Goal: Information Seeking & Learning: Learn about a topic

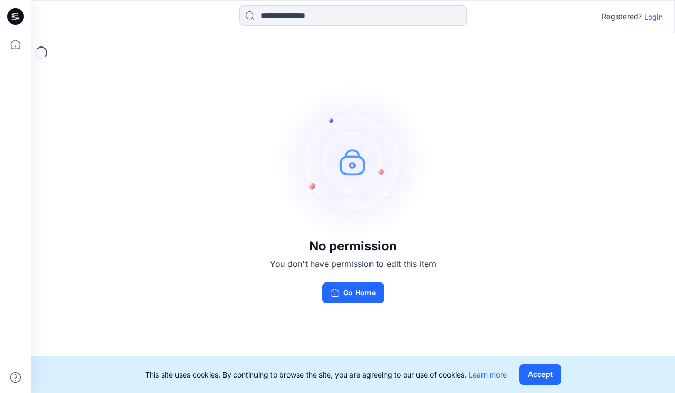
click at [650, 20] on p "Login" at bounding box center [653, 16] width 19 height 11
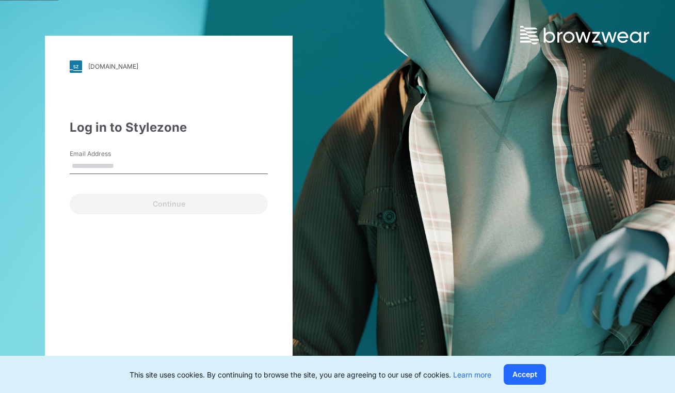
type input "**********"
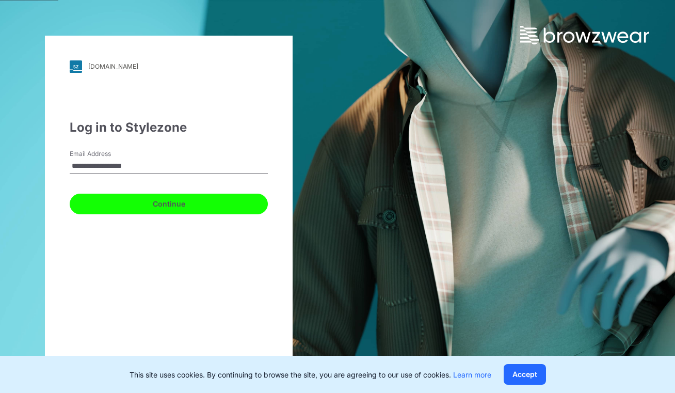
click at [164, 202] on button "Continue" at bounding box center [169, 204] width 198 height 21
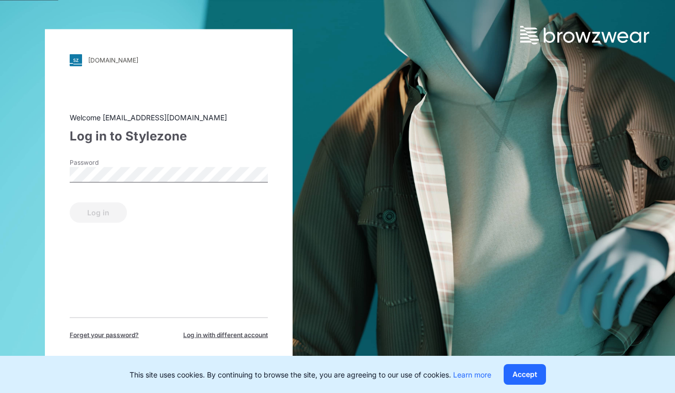
click at [158, 166] on div "Password" at bounding box center [169, 172] width 198 height 31
click at [161, 184] on div "Password" at bounding box center [169, 172] width 198 height 31
click at [110, 209] on button "Log in" at bounding box center [98, 212] width 57 height 21
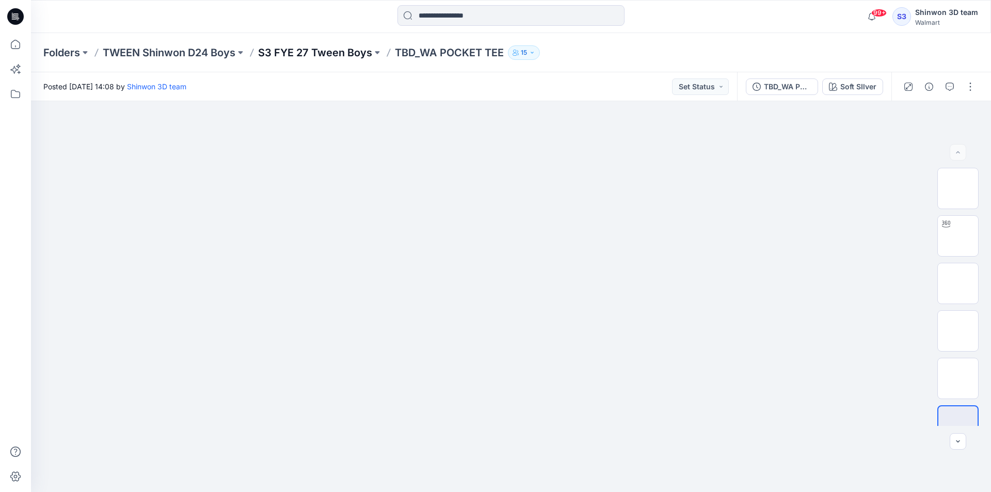
click at [360, 54] on p "S3 FYE 27 Tween Boys" at bounding box center [315, 52] width 114 height 14
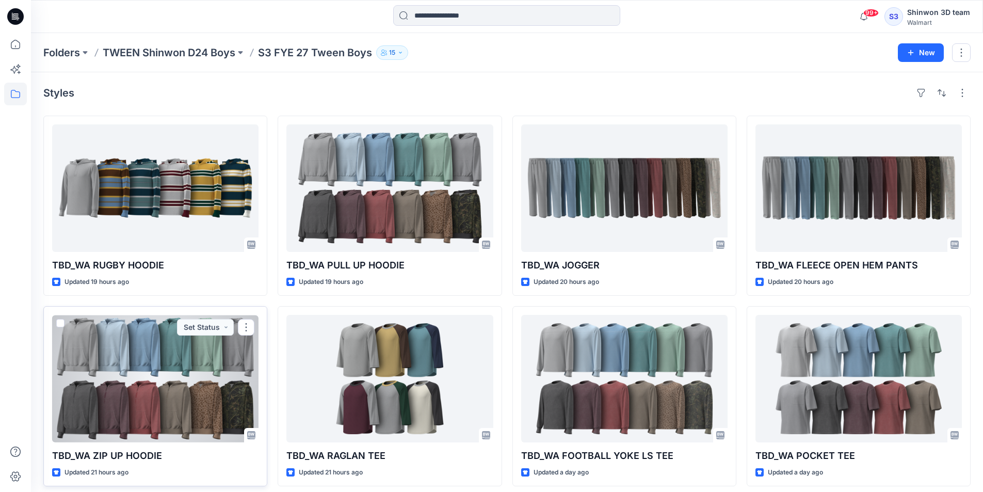
drag, startPoint x: 195, startPoint y: 336, endPoint x: 216, endPoint y: 361, distance: 32.7
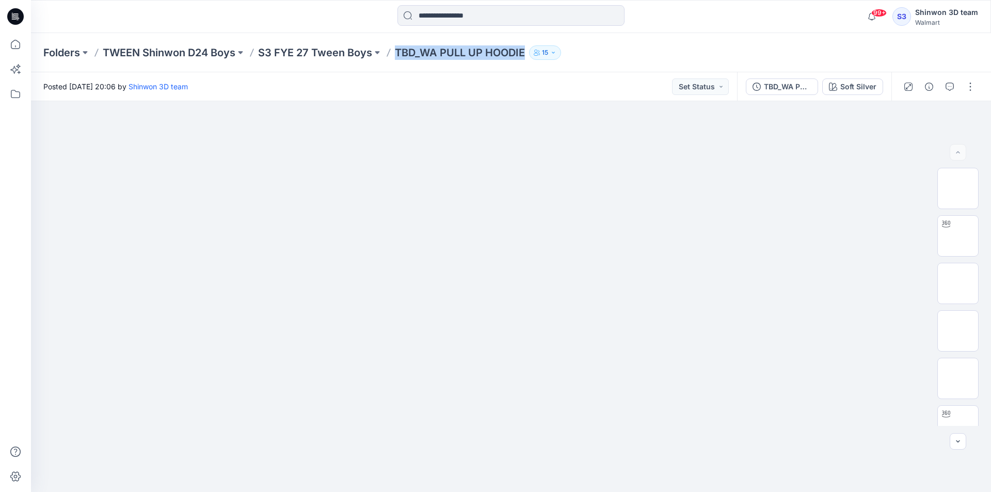
drag, startPoint x: 397, startPoint y: 49, endPoint x: 527, endPoint y: 55, distance: 130.2
click at [525, 55] on p "TBD_WA PULL UP HOODIE" at bounding box center [460, 52] width 130 height 14
copy p "TBD_WA PULL UP HOODIE"
click at [419, 54] on p "TBD_WA ZIP UP HOODIE" at bounding box center [455, 52] width 121 height 14
drag, startPoint x: 398, startPoint y: 50, endPoint x: 515, endPoint y: 54, distance: 117.3
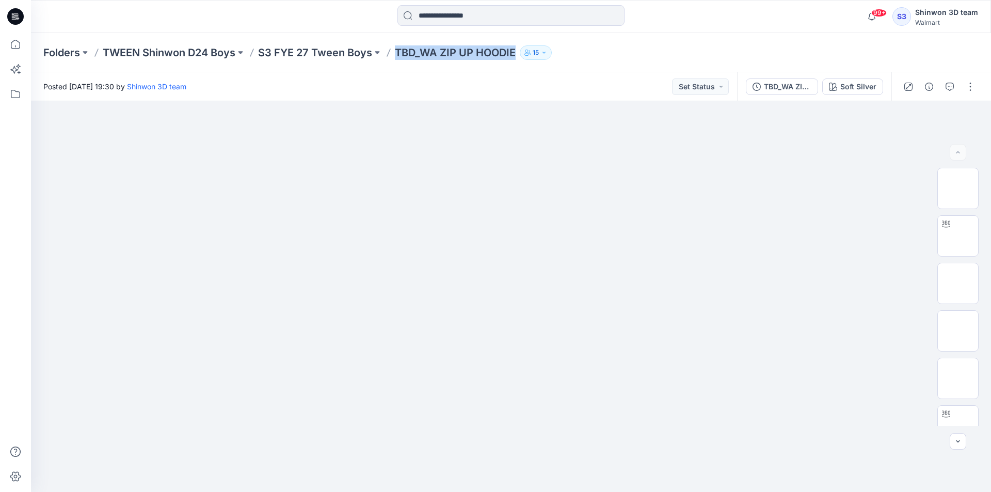
click at [515, 54] on p "TBD_WA ZIP UP HOODIE" at bounding box center [455, 52] width 121 height 14
copy p "TBD_WA ZIP UP HOODIE"
click at [465, 68] on div "Folders TWEEN Shinwon D24 Boys S3 FYE 27 Tween Boys TBD_WA ZIP UP HOODIE 15" at bounding box center [511, 52] width 960 height 39
drag, startPoint x: 396, startPoint y: 51, endPoint x: 519, endPoint y: 57, distance: 123.0
click at [519, 57] on div "Folders TWEEN Shinwon D24 Boys S3 FYE 27 Tween Boys TBD_WA ZIP UP HOODIE 15" at bounding box center [470, 52] width 855 height 14
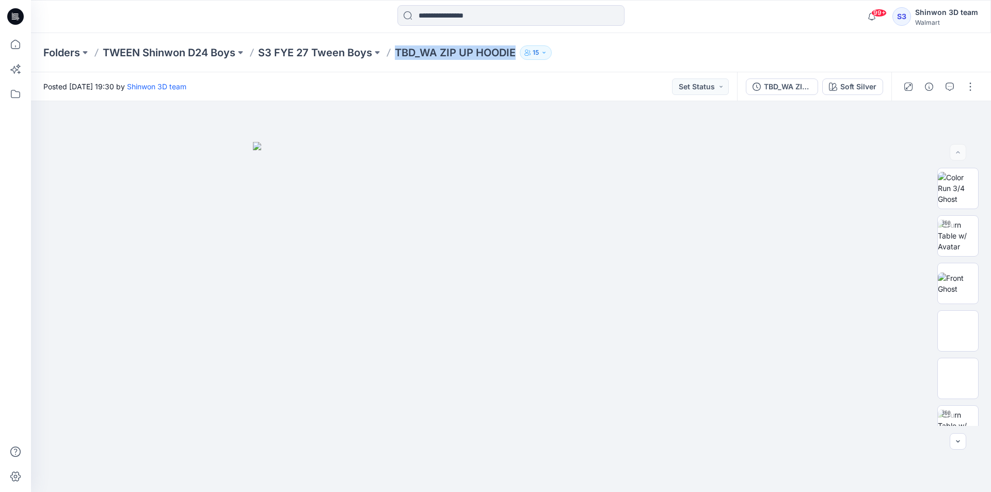
copy p "TBD_WA ZIP UP HOODIE"
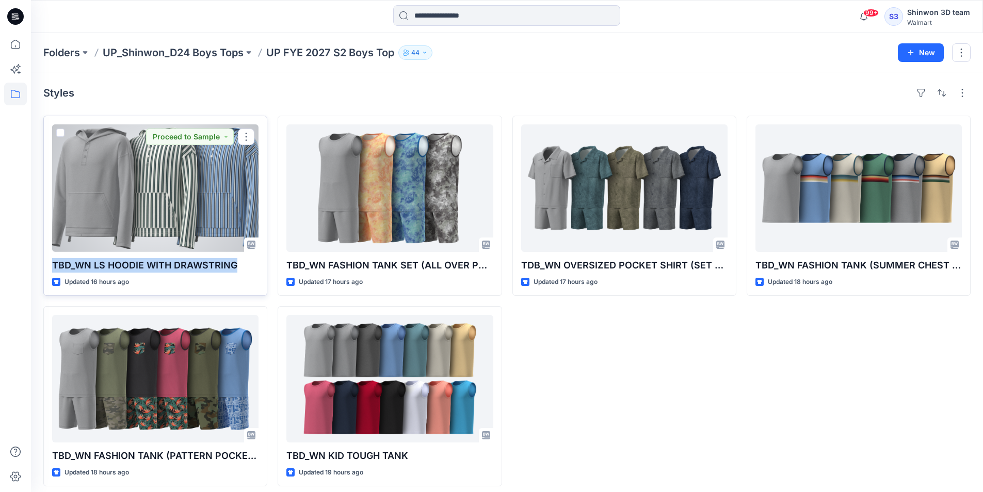
drag, startPoint x: 54, startPoint y: 265, endPoint x: 243, endPoint y: 265, distance: 188.4
click at [243, 265] on p "TBD_WN LS HOODIE WITH DRAWSTRING" at bounding box center [155, 265] width 206 height 14
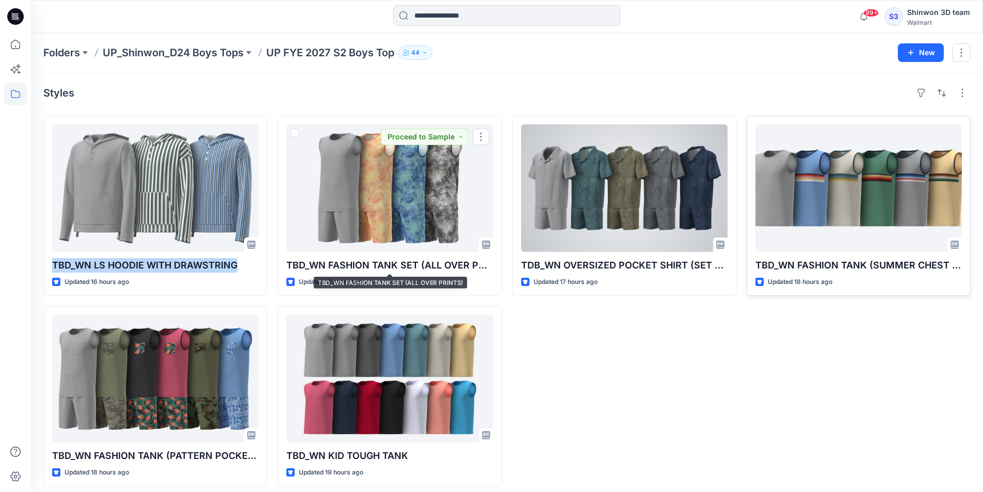
copy p "TBD_WN LS HOODIE WITH DRAWSTRING"
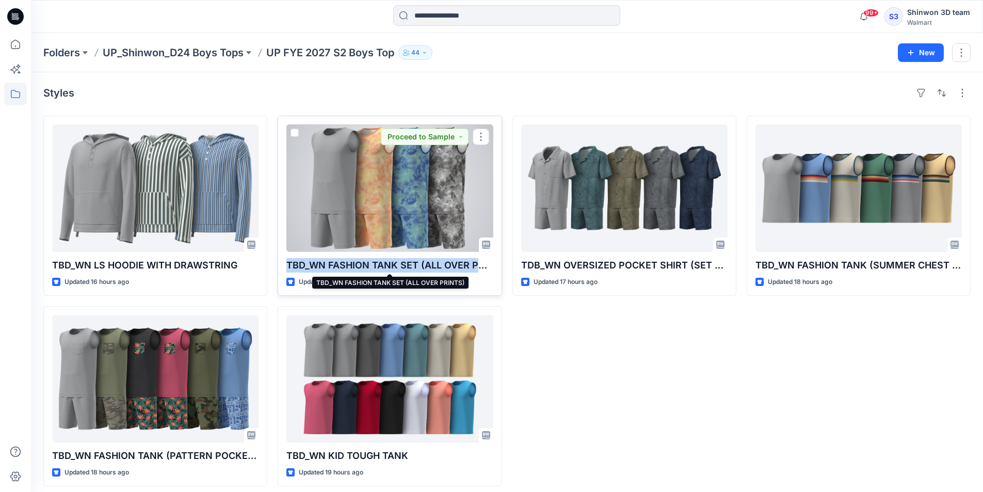
drag, startPoint x: 285, startPoint y: 262, endPoint x: 479, endPoint y: 264, distance: 193.1
click at [493, 268] on div "TBD_WN FASHION TANK SET (ALL OVER PRINTS) Updated 17 hours ago Proceed to Sample" at bounding box center [390, 206] width 224 height 180
copy p "TBD_WN FASHION TANK SET (ALL OVER PRIN"
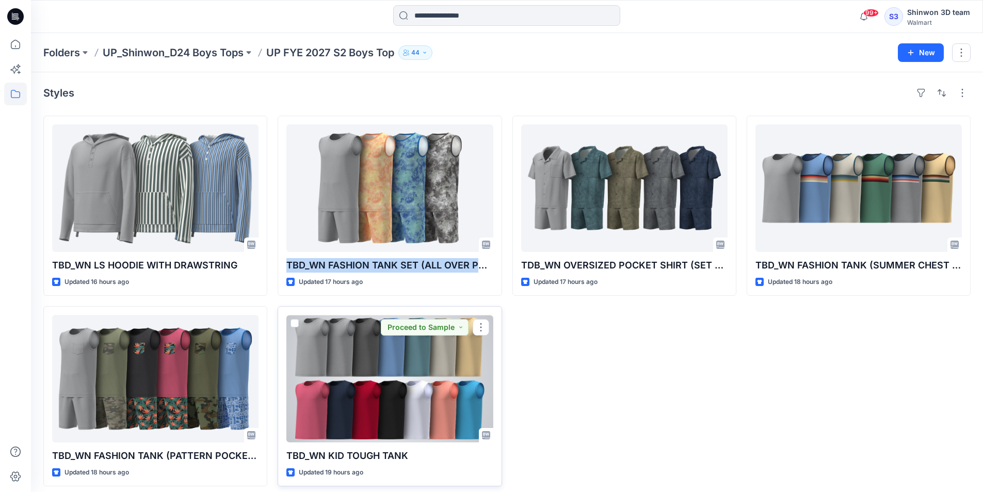
drag, startPoint x: 461, startPoint y: 331, endPoint x: 418, endPoint y: 370, distance: 58.5
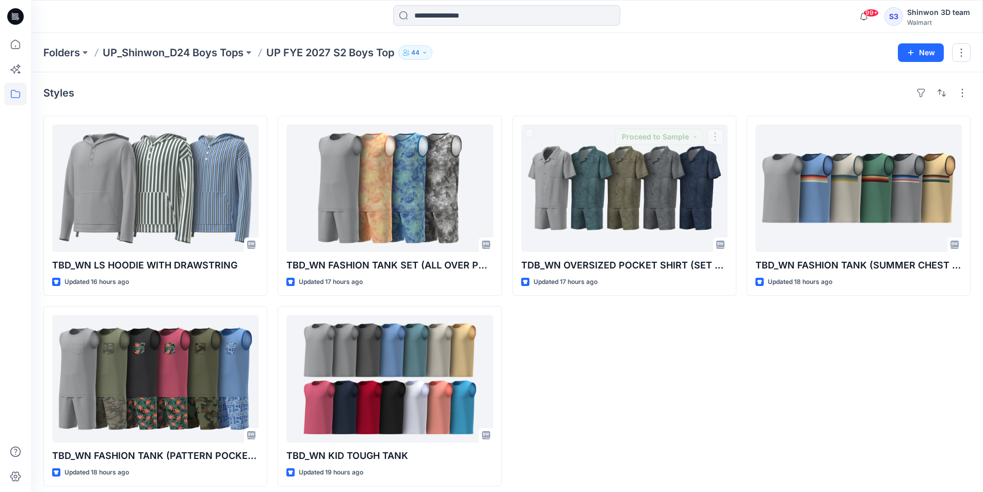
click at [678, 340] on div "TDB_WN OVERSIZED POCKET SHIRT (SET W.SHORTER SHORTS) Updated 17 hours ago Proce…" at bounding box center [625, 301] width 224 height 371
drag, startPoint x: 665, startPoint y: 373, endPoint x: 526, endPoint y: 422, distance: 147.6
click at [659, 373] on div "TDB_WN OVERSIZED POCKET SHIRT (SET W.SHORTER SHORTS) Updated 17 hours ago" at bounding box center [625, 301] width 224 height 371
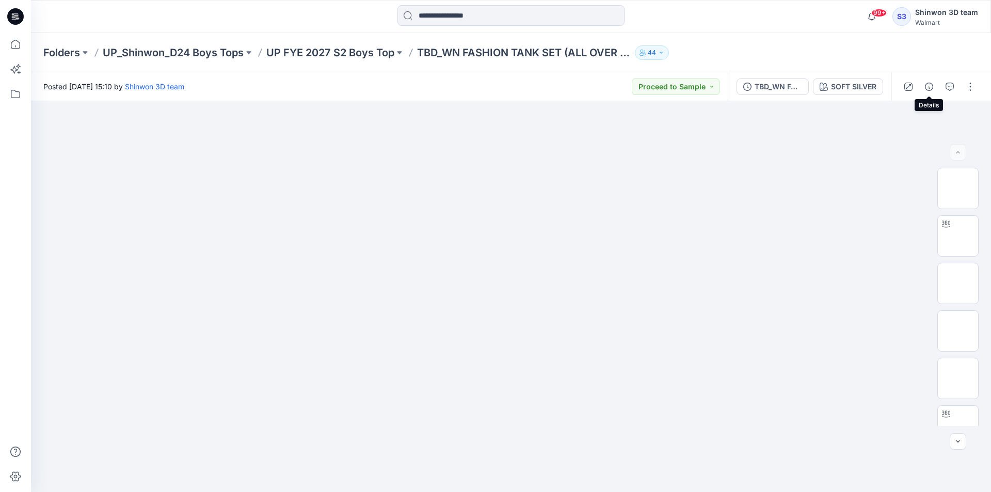
drag, startPoint x: 929, startPoint y: 85, endPoint x: 923, endPoint y: 78, distance: 9.1
click at [929, 84] on icon "button" at bounding box center [929, 87] width 8 height 8
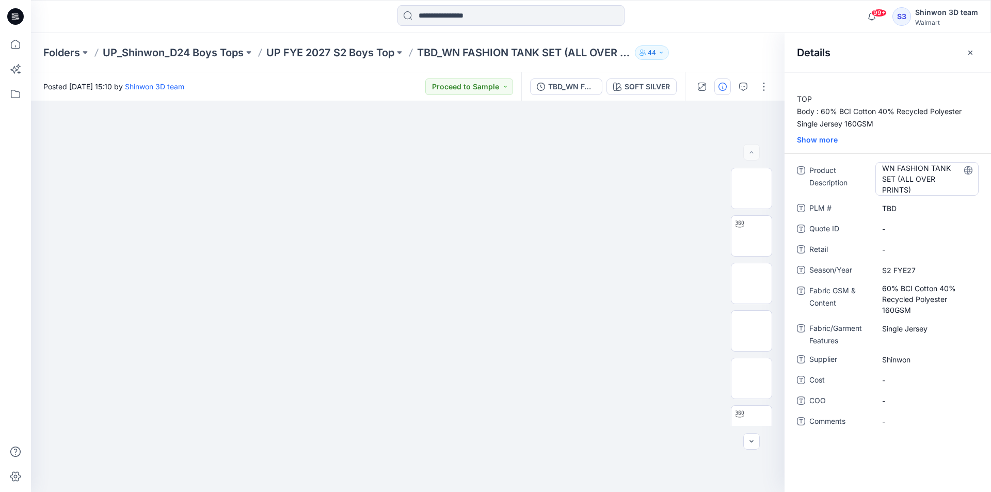
click at [917, 185] on Description "WN FASHION TANK SET (ALL OVER PRINTS)" at bounding box center [927, 179] width 90 height 33
click at [918, 190] on textarea "**********" at bounding box center [926, 178] width 103 height 33
drag, startPoint x: 914, startPoint y: 189, endPoint x: 898, endPoint y: 181, distance: 18.3
click at [898, 181] on textarea "**********" at bounding box center [926, 178] width 103 height 33
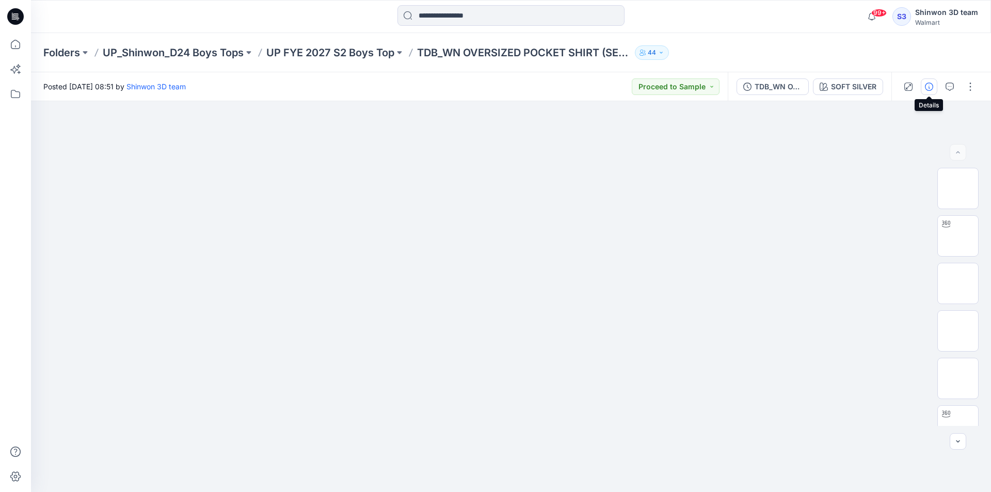
click at [932, 90] on icon "button" at bounding box center [929, 87] width 8 height 8
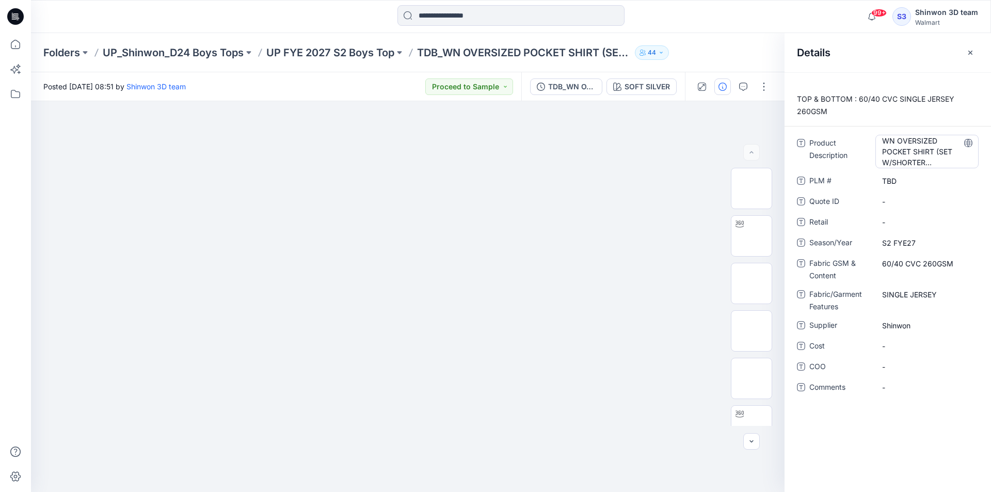
click at [939, 161] on Description "WN OVERSIZED POCKET SHIRT (SET W/SHORTER SHORTS)" at bounding box center [927, 151] width 90 height 33
click at [939, 161] on textarea "**********" at bounding box center [926, 151] width 103 height 33
click at [925, 160] on textarea "**********" at bounding box center [926, 151] width 103 height 33
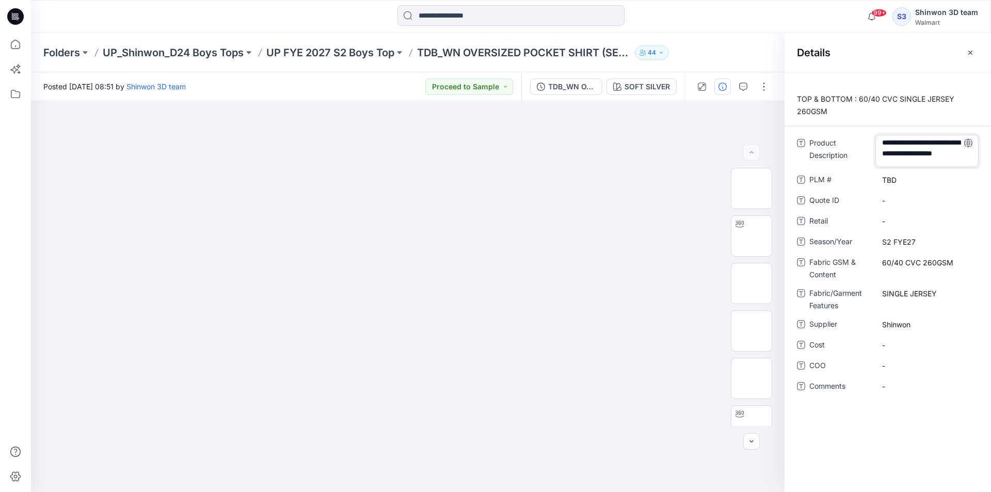
drag, startPoint x: 924, startPoint y: 161, endPoint x: 846, endPoint y: 113, distance: 92.0
click at [846, 113] on div "**********" at bounding box center [888, 282] width 206 height 420
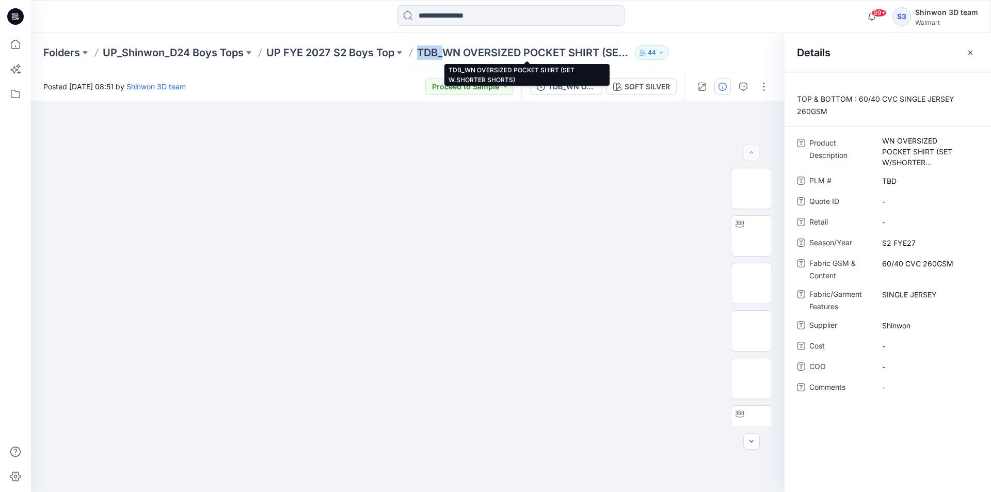
drag, startPoint x: 417, startPoint y: 52, endPoint x: 455, endPoint y: 59, distance: 39.0
click at [445, 54] on div "Folders UP_Shinwon_D24 Boys Tops UP FYE 2027 S2 Boys Top TDB_WN OVERSIZED POCKE…" at bounding box center [470, 52] width 855 height 14
copy p "TDB_"
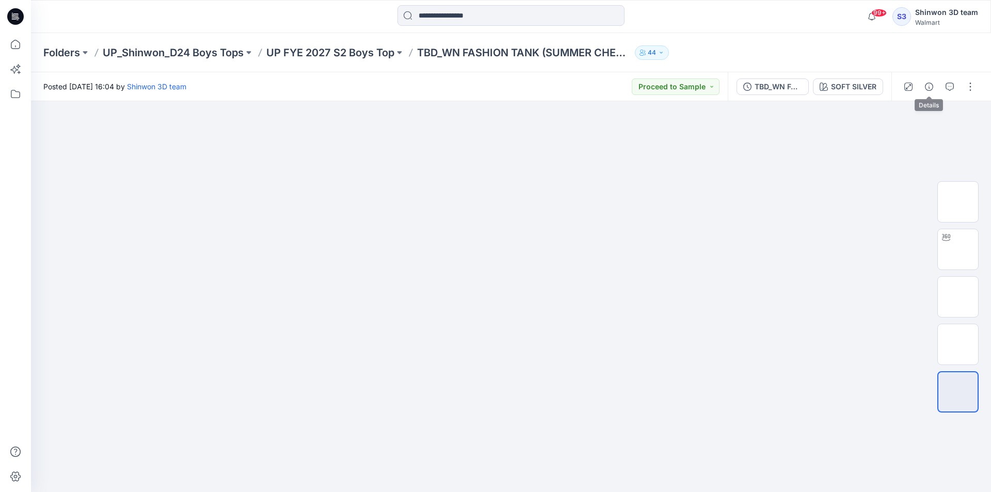
click at [924, 86] on button "button" at bounding box center [929, 86] width 17 height 17
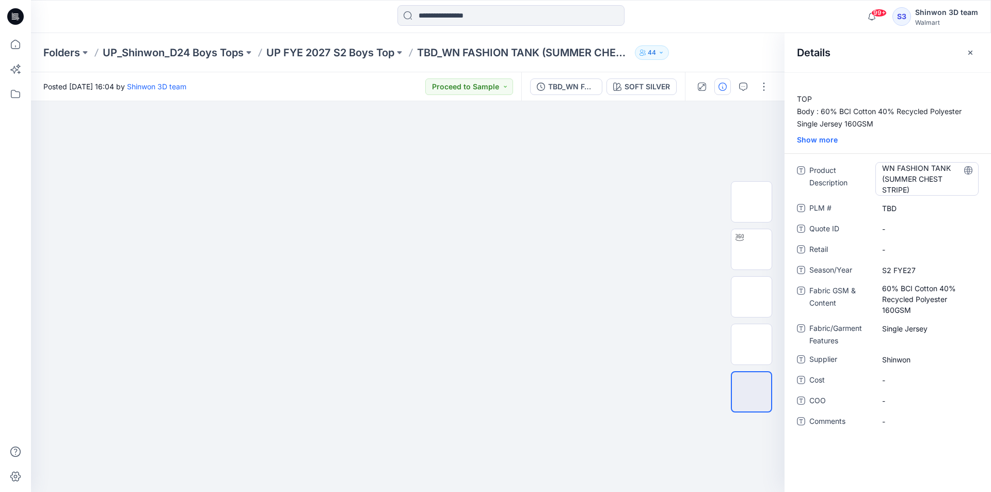
click at [909, 175] on Description "WN FASHION TANK (SUMMER CHEST STRIPE)" at bounding box center [927, 179] width 90 height 33
drag, startPoint x: 914, startPoint y: 192, endPoint x: 849, endPoint y: 140, distance: 82.6
click at [859, 152] on div "**********" at bounding box center [888, 282] width 206 height 420
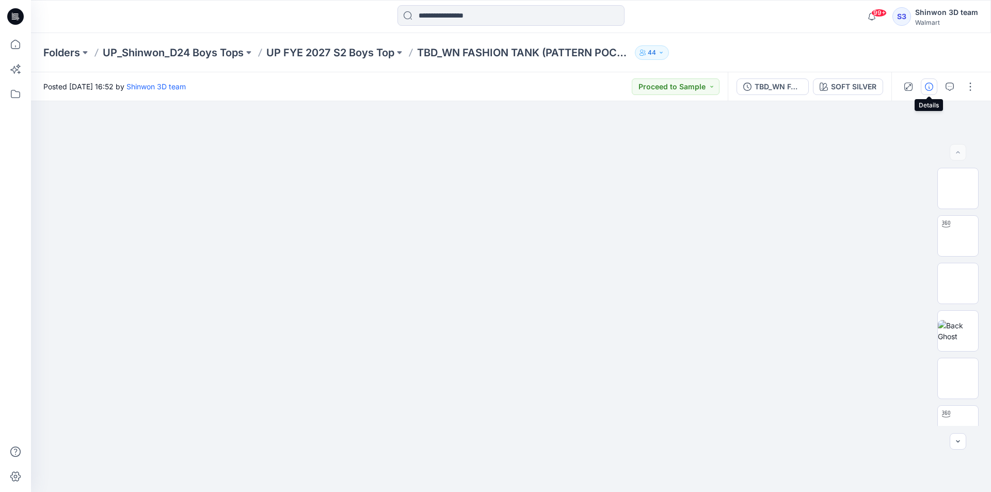
click at [931, 86] on icon "button" at bounding box center [929, 87] width 8 height 8
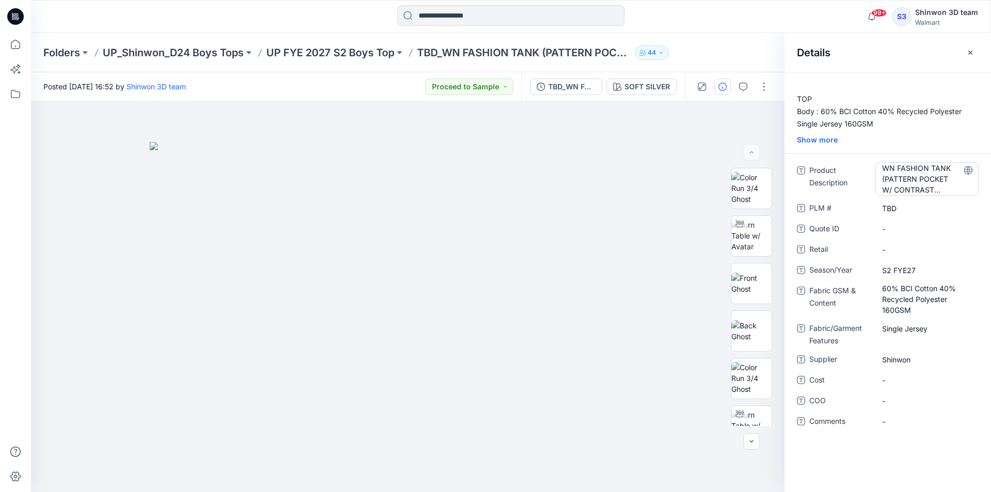
click at [916, 189] on Description "WN FASHION TANK (PATTERN POCKET W/ CONTRAST BINDING)" at bounding box center [927, 179] width 90 height 33
drag, startPoint x: 941, startPoint y: 192, endPoint x: 897, endPoint y: 162, distance: 52.7
click at [868, 156] on div "**********" at bounding box center [888, 282] width 206 height 420
drag, startPoint x: 929, startPoint y: 190, endPoint x: 846, endPoint y: 129, distance: 103.5
click at [846, 129] on div "**********" at bounding box center [888, 282] width 206 height 420
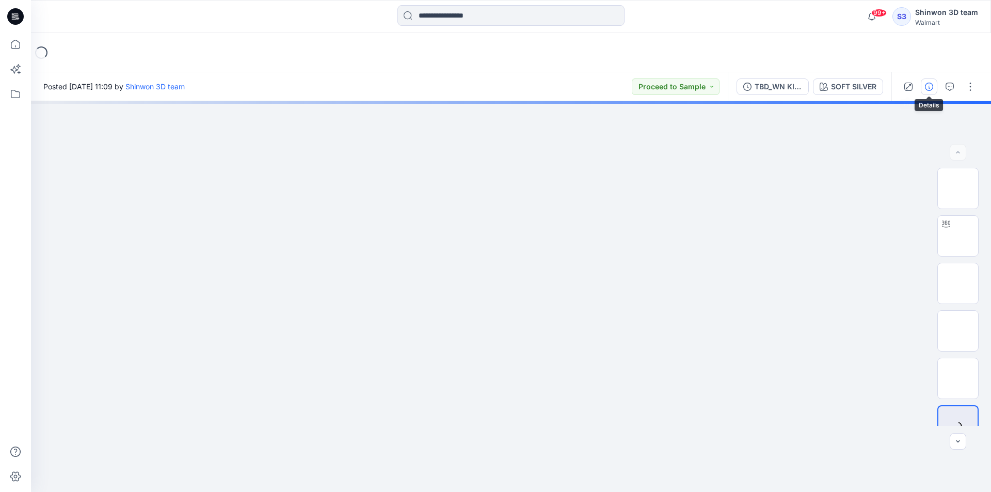
click at [932, 82] on button "button" at bounding box center [929, 86] width 17 height 17
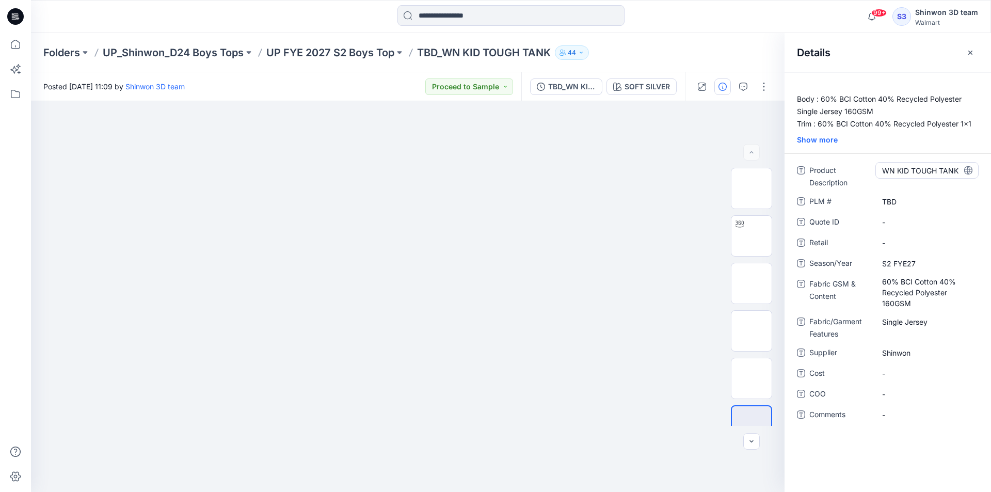
click at [905, 169] on Description "WN KID TOUGH TANK" at bounding box center [927, 170] width 90 height 11
click at [905, 169] on textarea "**********" at bounding box center [926, 170] width 103 height 17
drag, startPoint x: 422, startPoint y: 49, endPoint x: 554, endPoint y: 50, distance: 132.2
click at [551, 50] on p "TBD_WN KID TOUGH TANK" at bounding box center [484, 52] width 134 height 14
